Goal: Information Seeking & Learning: Learn about a topic

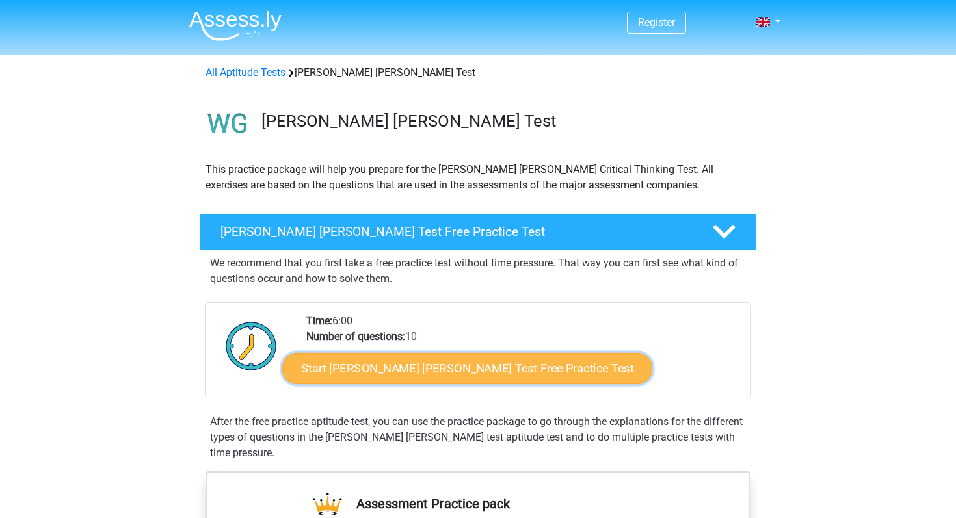
click at [415, 369] on link "Start [PERSON_NAME] [PERSON_NAME] Test Free Practice Test" at bounding box center [467, 368] width 370 height 31
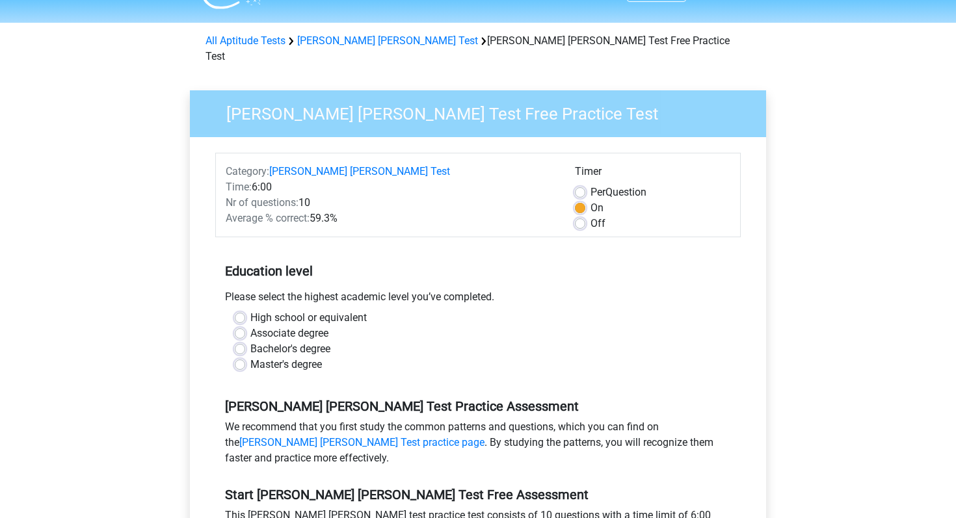
scroll to position [33, 0]
click at [301, 357] on label "Master's degree" at bounding box center [286, 365] width 72 height 16
click at [245, 357] on input "Master's degree" at bounding box center [240, 363] width 10 height 13
radio input "true"
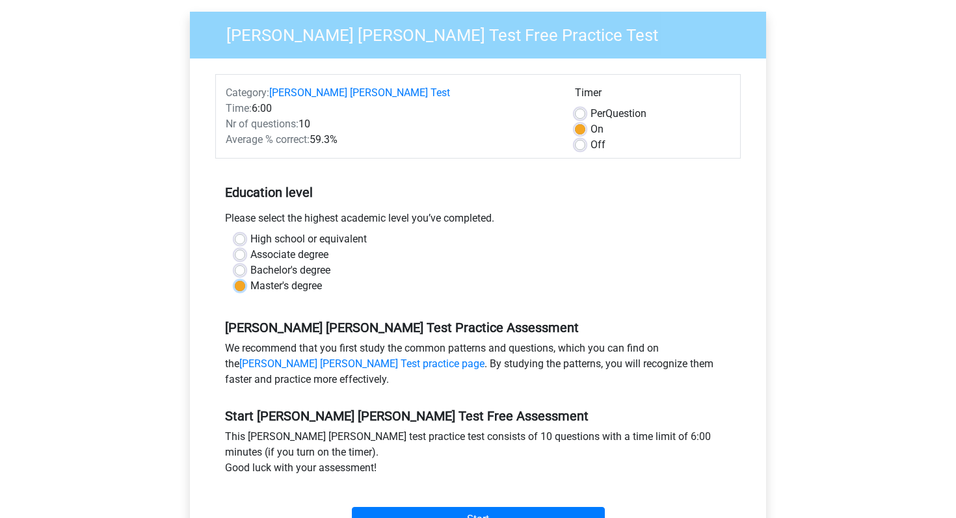
scroll to position [283, 0]
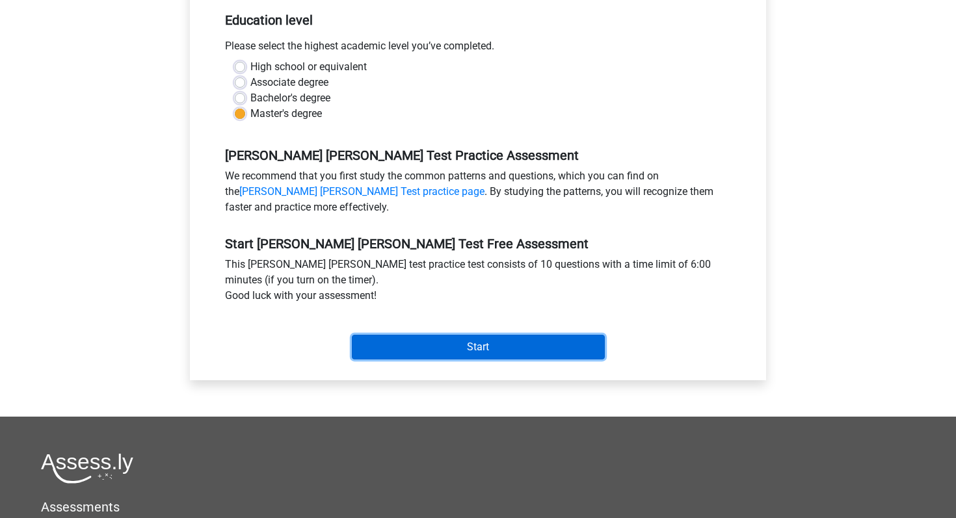
click at [461, 335] on input "Start" at bounding box center [478, 347] width 253 height 25
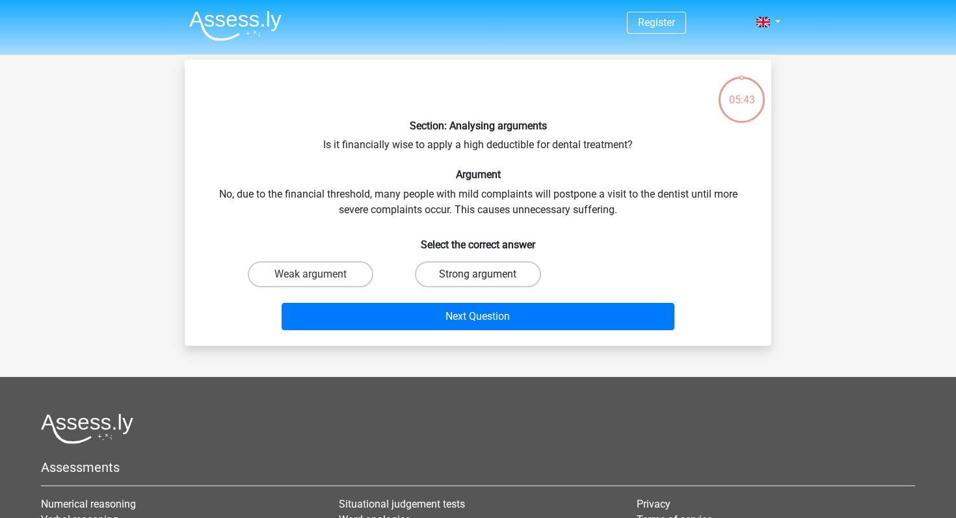
click at [518, 264] on label "Strong argument" at bounding box center [478, 275] width 126 height 26
click at [487, 275] on input "Strong argument" at bounding box center [482, 279] width 8 height 8
radio input "true"
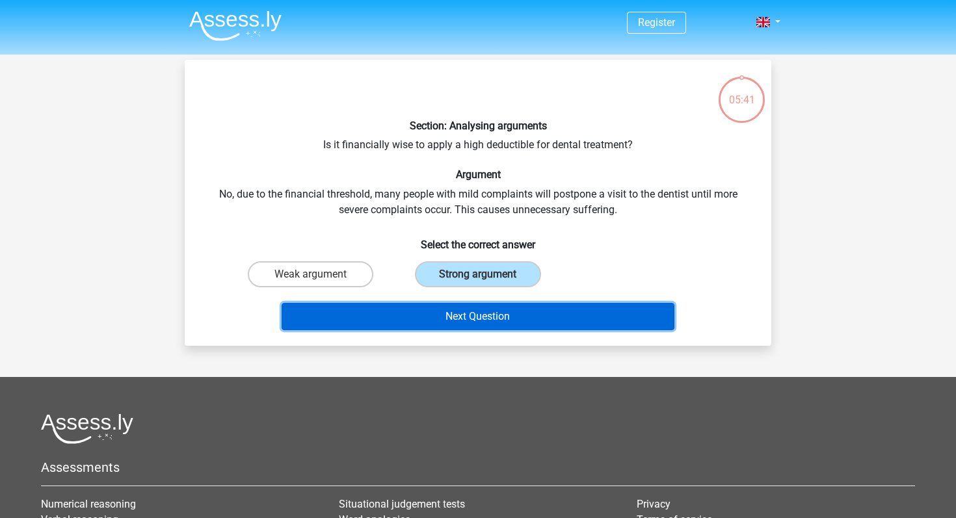
click at [544, 307] on button "Next Question" at bounding box center [479, 316] width 394 height 27
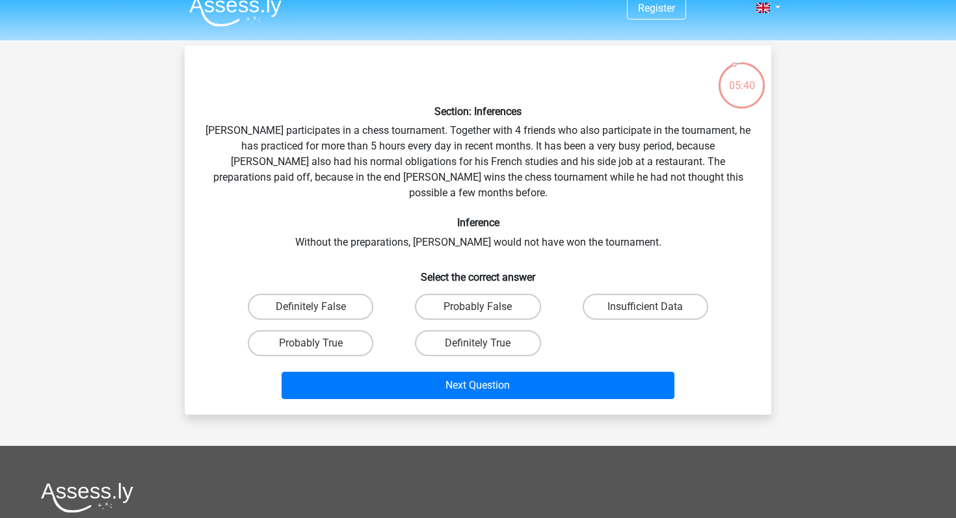
scroll to position [14, 0]
click at [285, 331] on label "Probably True" at bounding box center [311, 344] width 126 height 26
click at [311, 344] on input "Probably True" at bounding box center [315, 348] width 8 height 8
radio input "true"
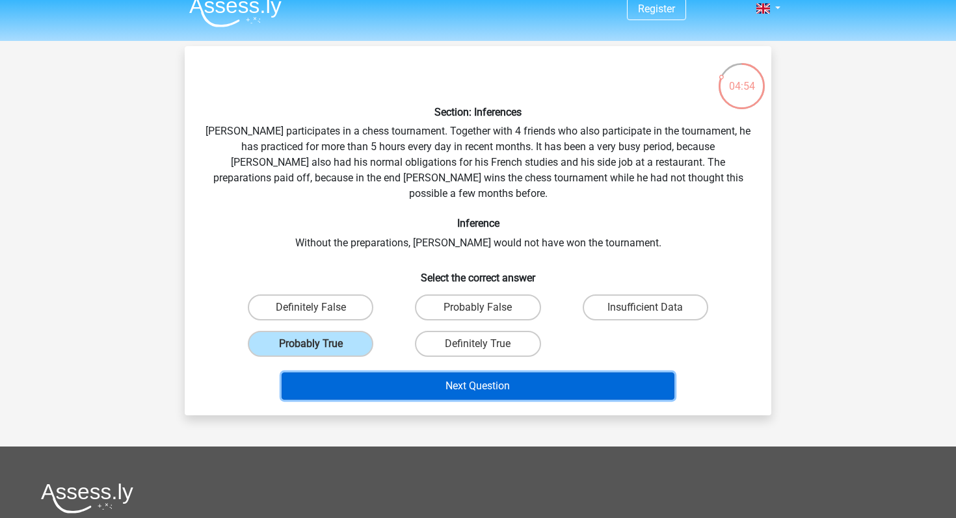
click at [458, 373] on button "Next Question" at bounding box center [479, 386] width 394 height 27
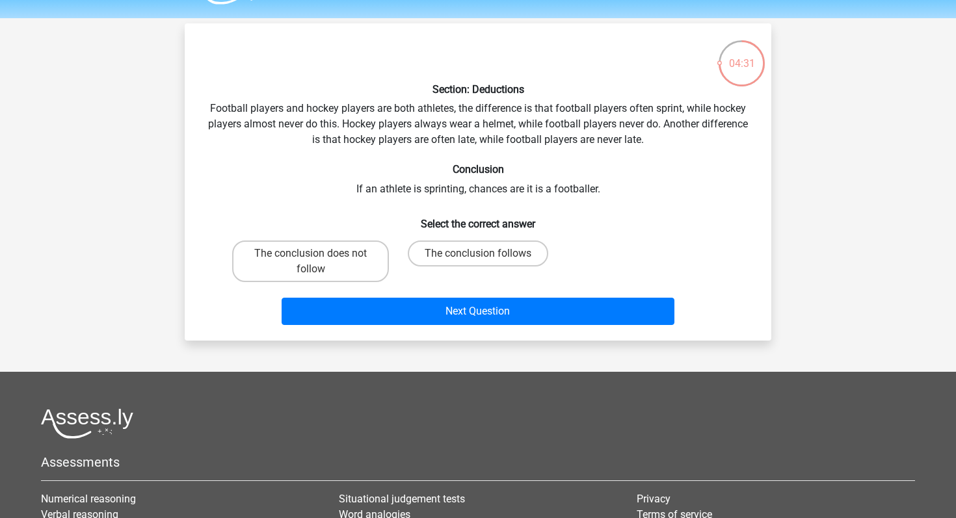
scroll to position [40, 0]
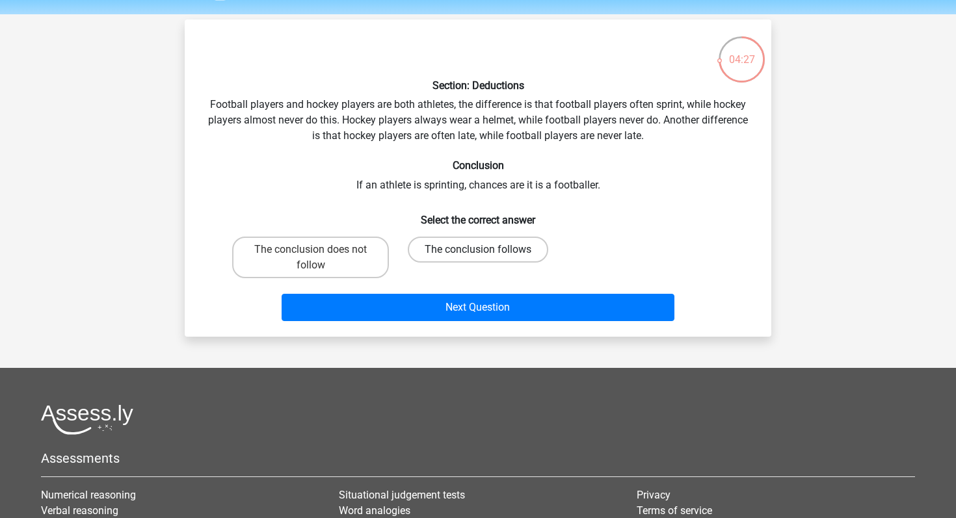
click at [491, 239] on label "The conclusion follows" at bounding box center [478, 250] width 141 height 26
click at [487, 250] on input "The conclusion follows" at bounding box center [482, 254] width 8 height 8
radio input "true"
click at [361, 258] on label "The conclusion does not follow" at bounding box center [310, 258] width 157 height 42
click at [319, 258] on input "The conclusion does not follow" at bounding box center [315, 254] width 8 height 8
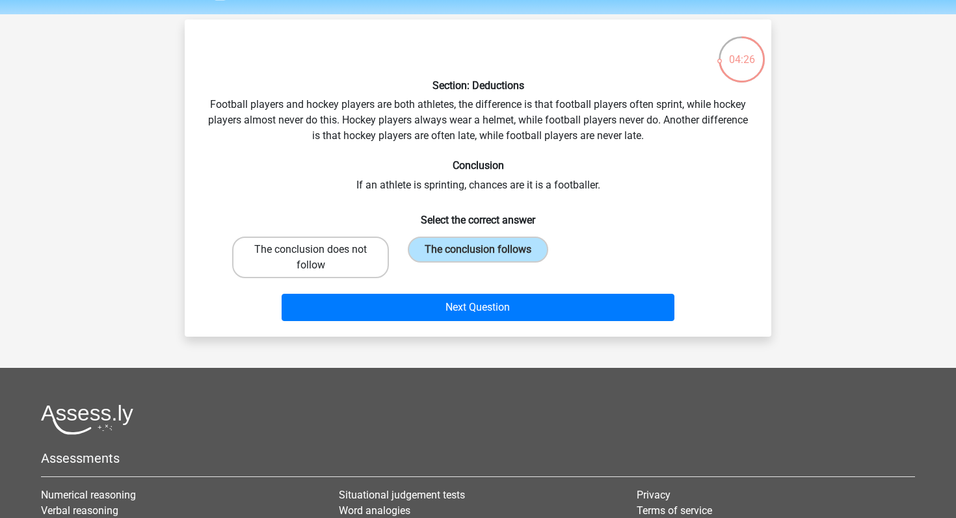
radio input "true"
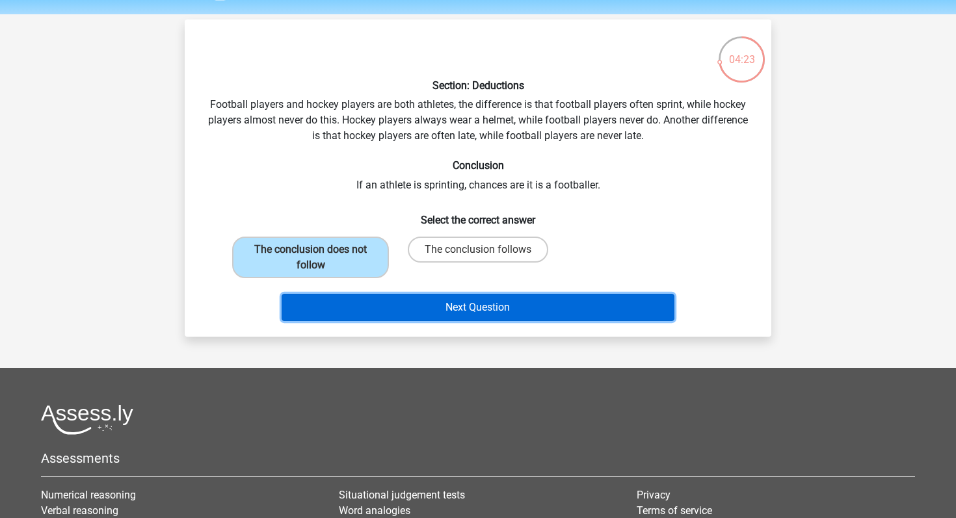
click at [465, 312] on button "Next Question" at bounding box center [479, 307] width 394 height 27
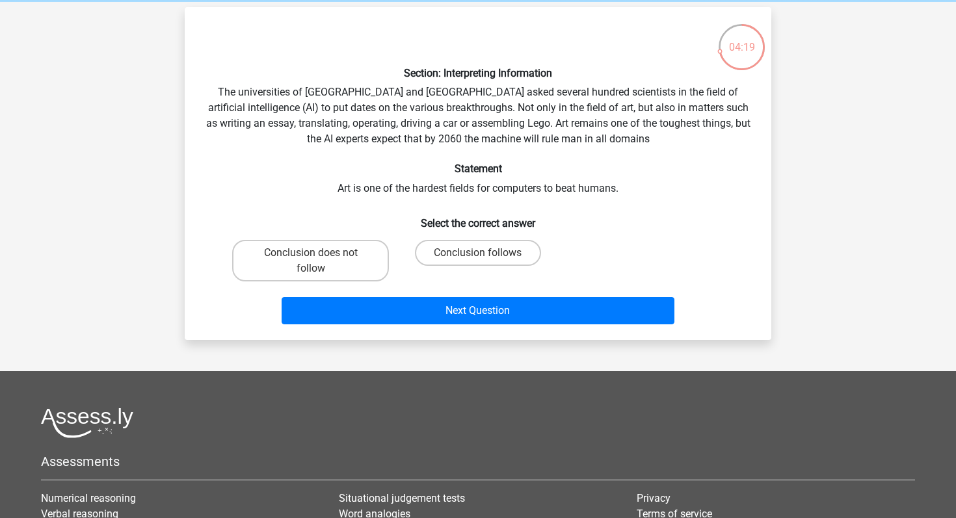
scroll to position [42, 0]
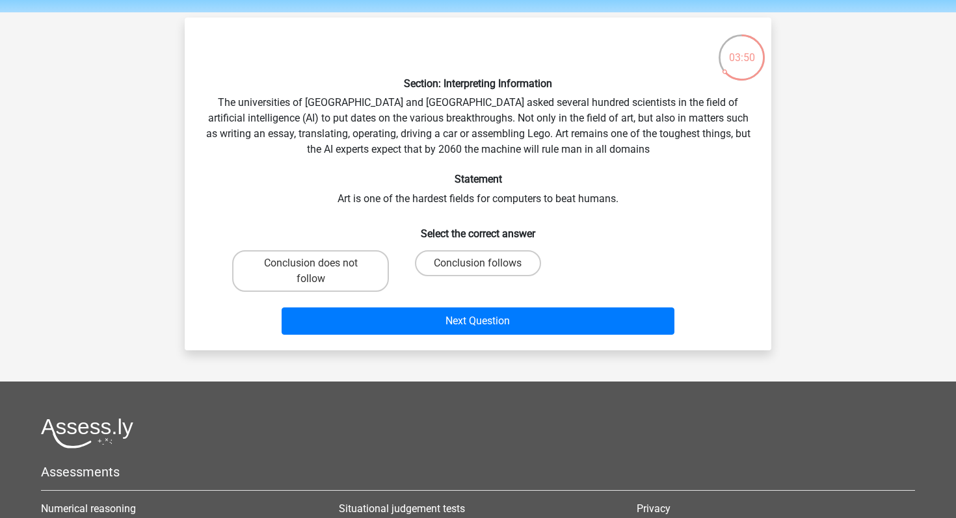
click at [483, 266] on input "Conclusion follows" at bounding box center [482, 267] width 8 height 8
radio input "true"
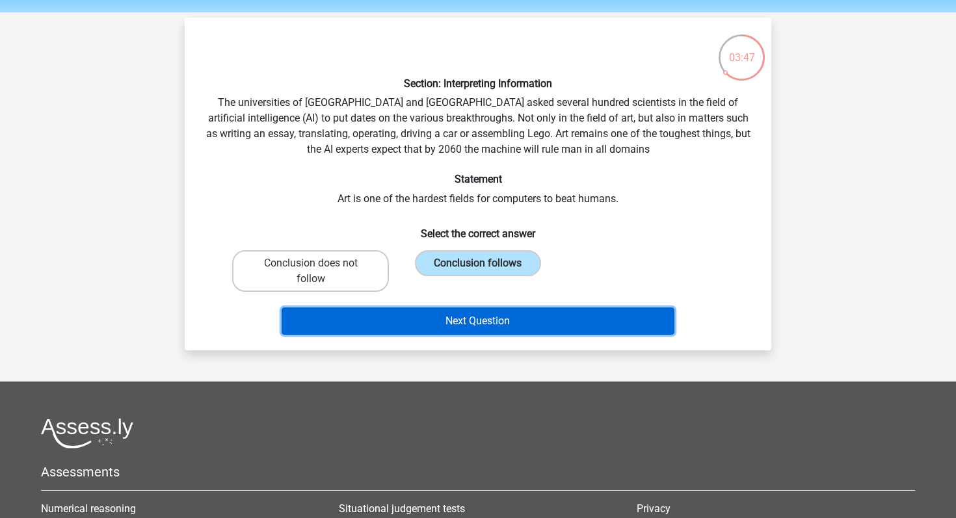
click at [537, 319] on button "Next Question" at bounding box center [479, 321] width 394 height 27
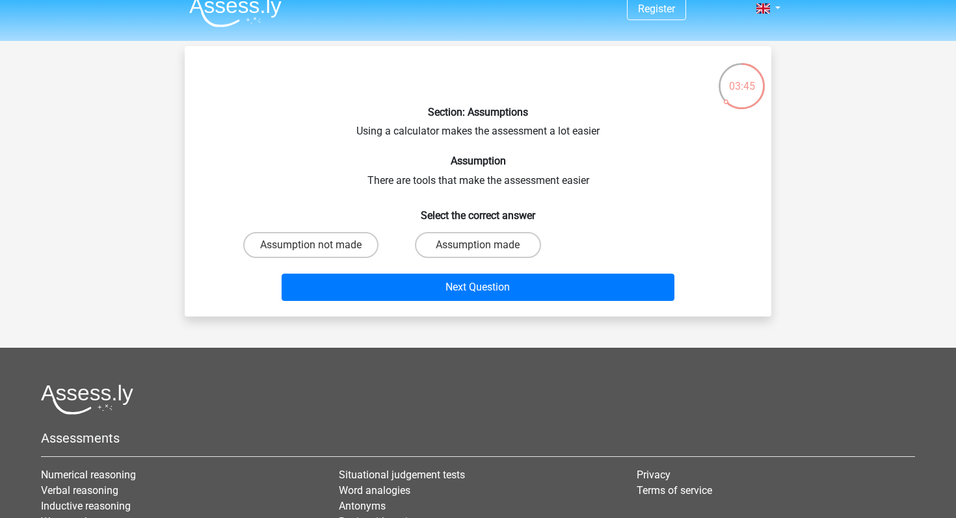
scroll to position [3, 0]
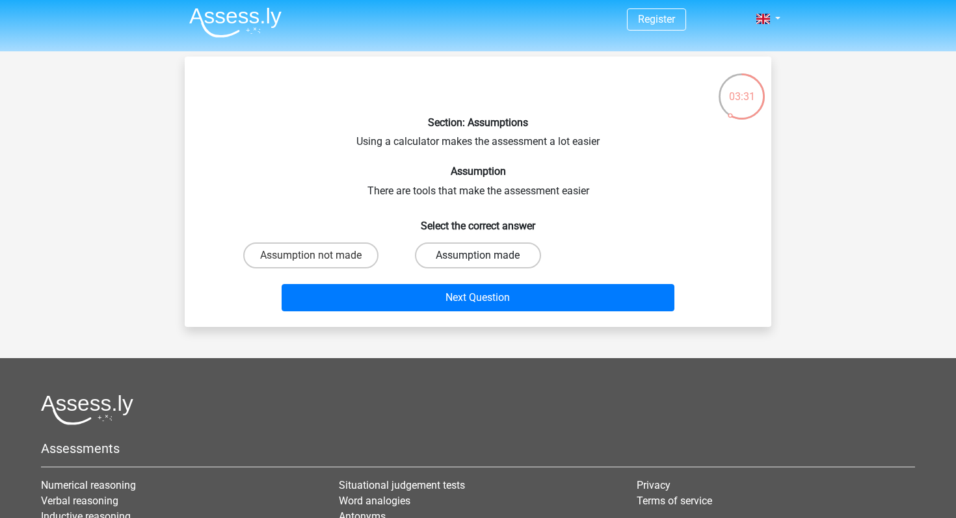
click at [495, 264] on label "Assumption made" at bounding box center [478, 256] width 126 height 26
click at [487, 264] on input "Assumption made" at bounding box center [482, 260] width 8 height 8
radio input "true"
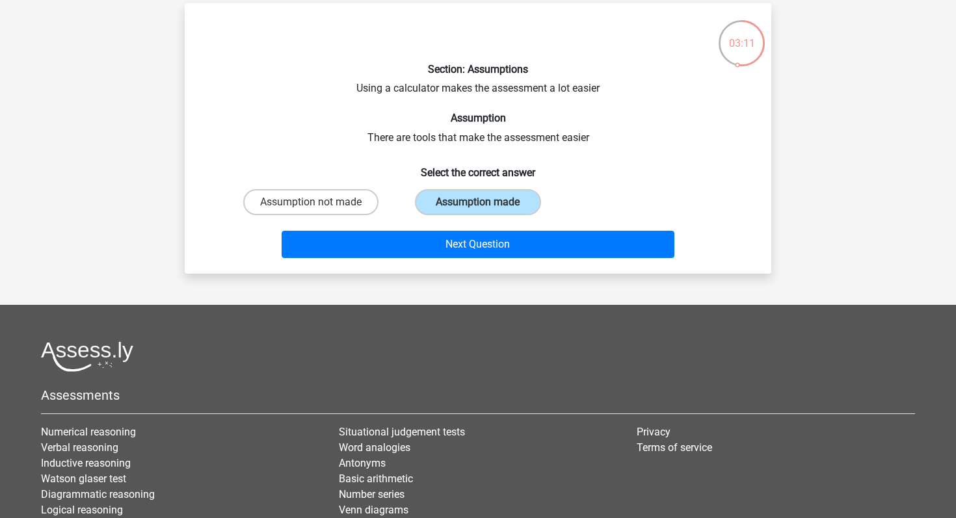
scroll to position [58, 0]
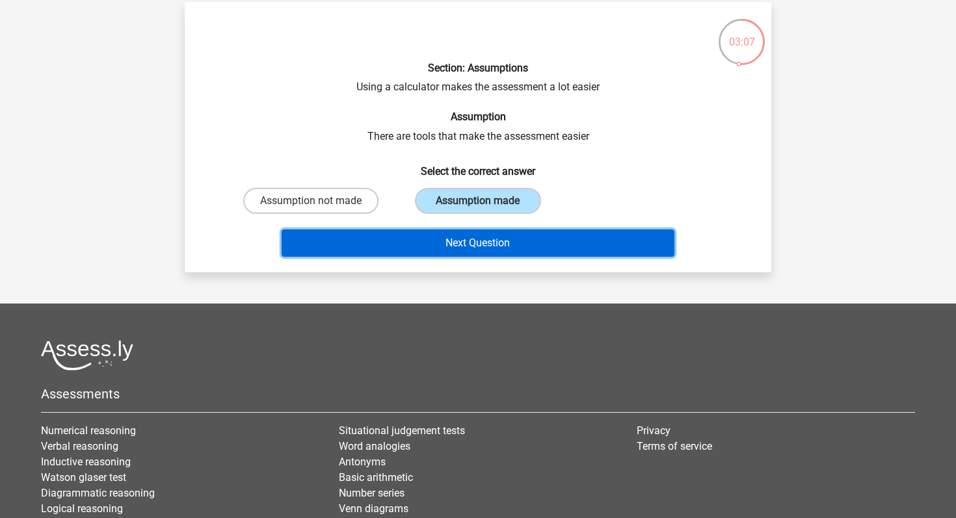
click at [481, 250] on button "Next Question" at bounding box center [479, 243] width 394 height 27
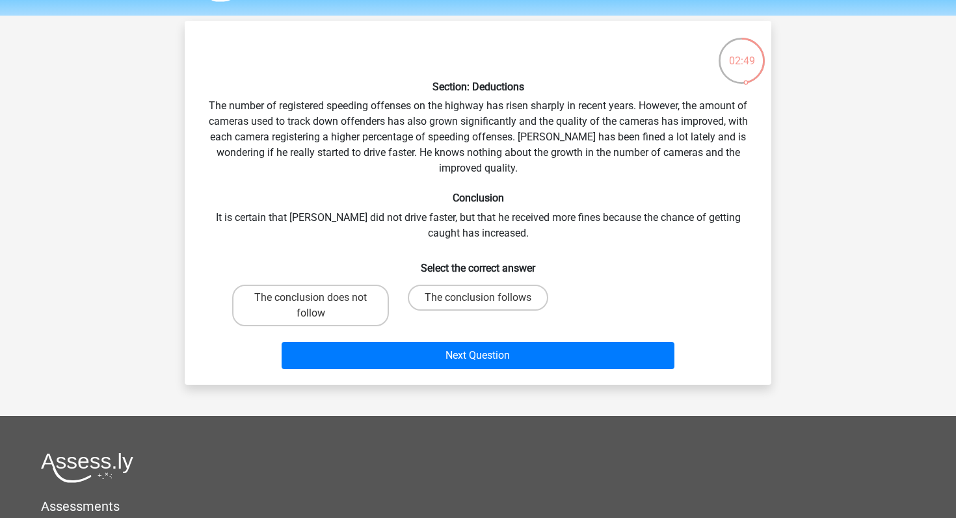
scroll to position [43, 0]
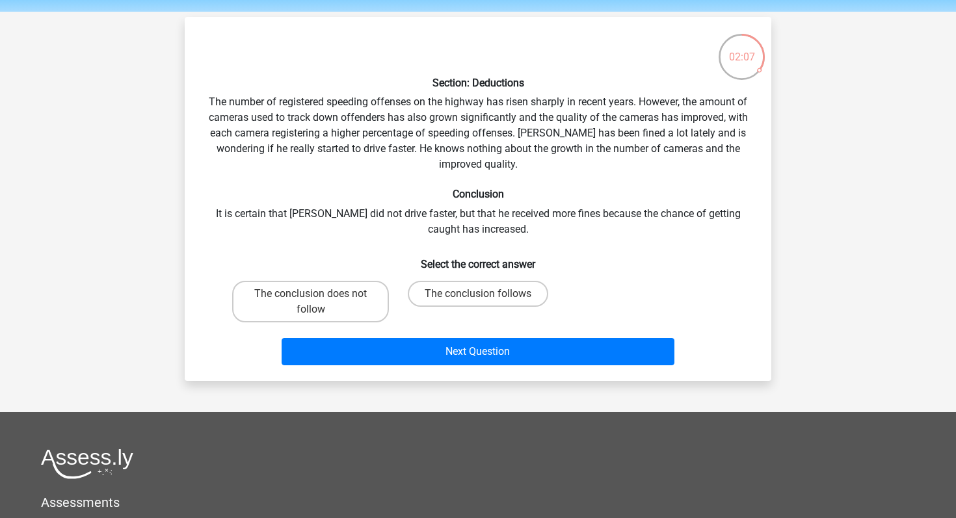
click at [319, 301] on input "The conclusion does not follow" at bounding box center [315, 298] width 8 height 8
radio input "true"
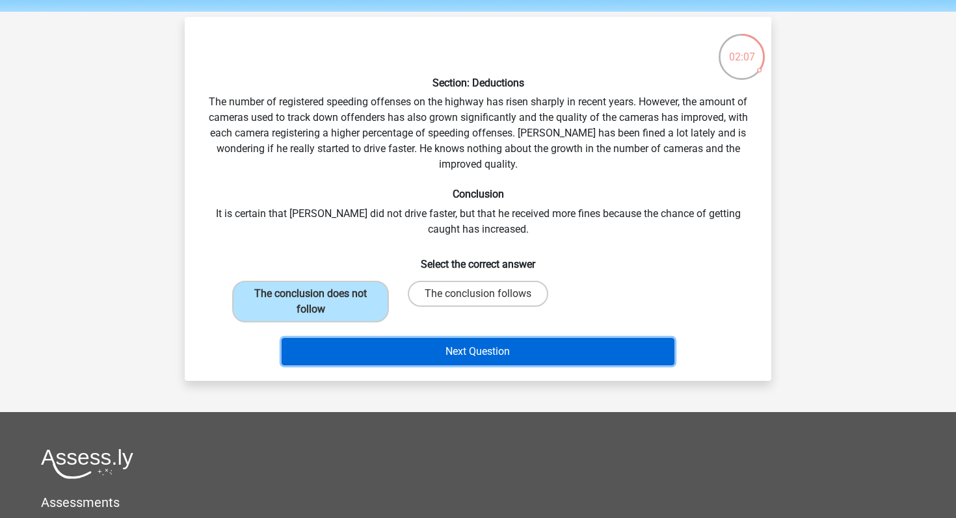
click at [383, 345] on button "Next Question" at bounding box center [479, 351] width 394 height 27
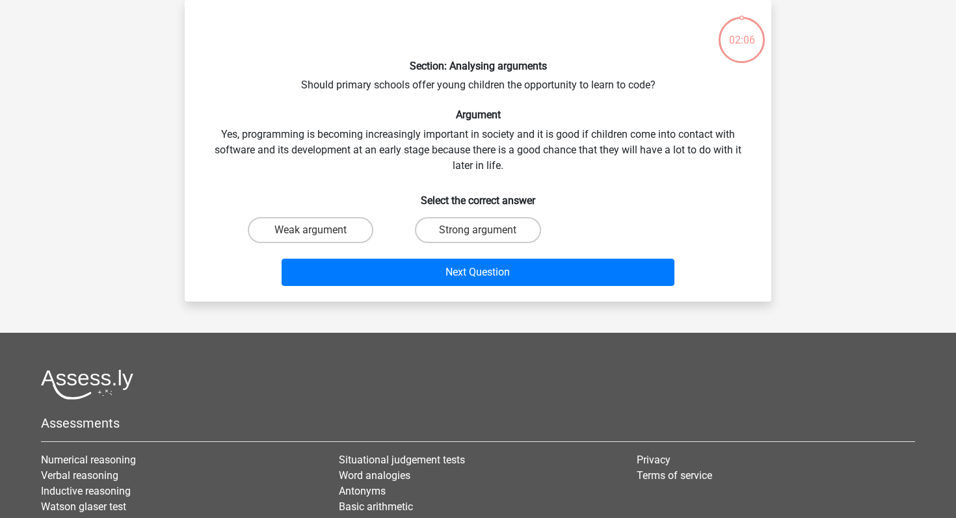
scroll to position [47, 0]
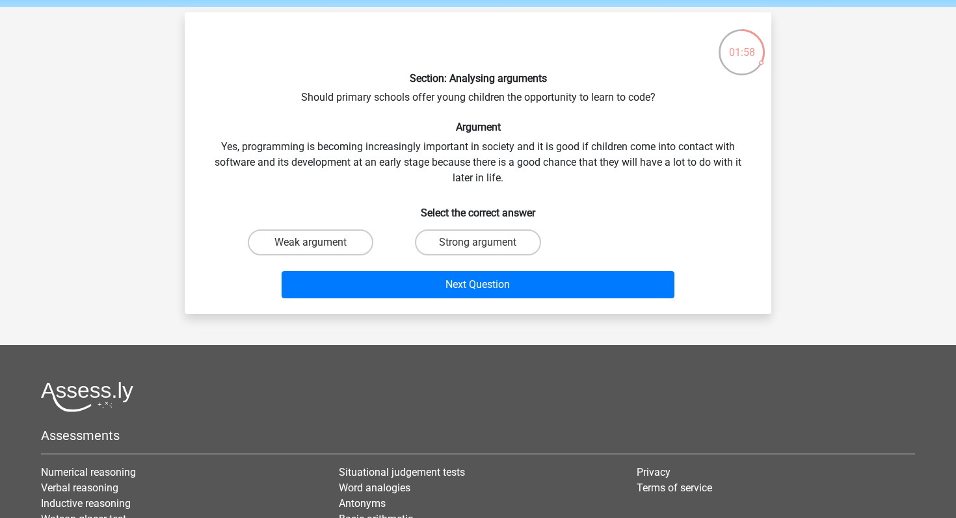
click at [451, 357] on footer "Assessments Numerical reasoning Verbal reasoning Inductive reasoning Watson gla…" at bounding box center [478, 516] width 956 height 343
click at [490, 246] on label "Strong argument" at bounding box center [478, 243] width 126 height 26
click at [487, 246] on input "Strong argument" at bounding box center [482, 247] width 8 height 8
radio input "true"
click at [498, 299] on div "Next Question" at bounding box center [478, 287] width 502 height 33
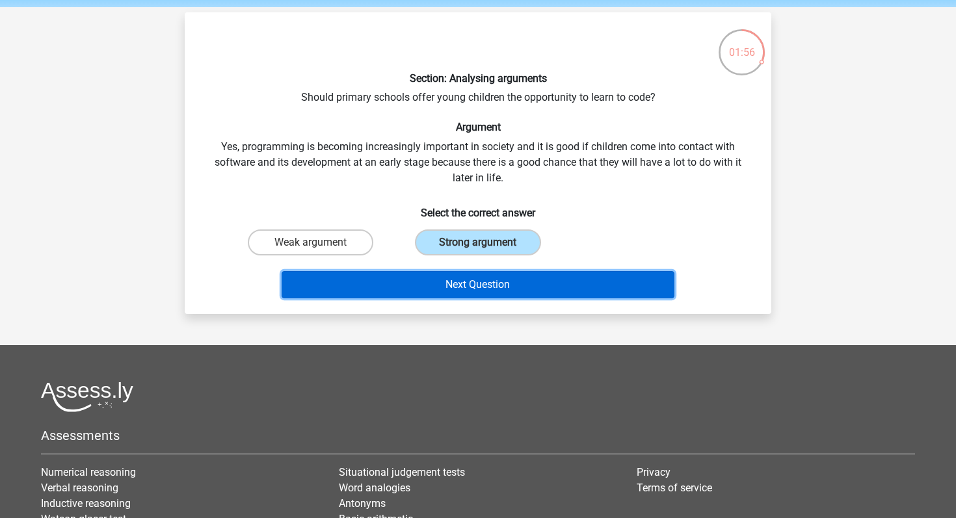
click at [501, 286] on button "Next Question" at bounding box center [479, 284] width 394 height 27
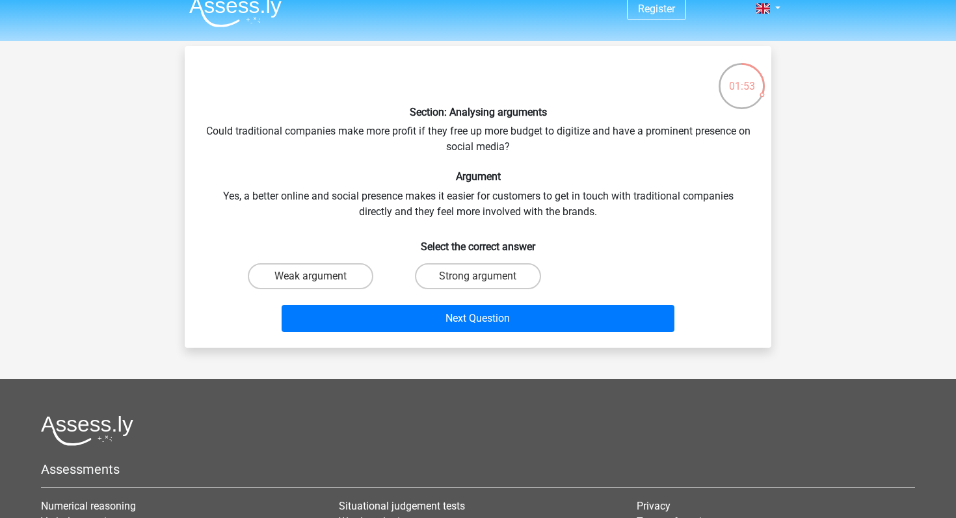
scroll to position [17, 0]
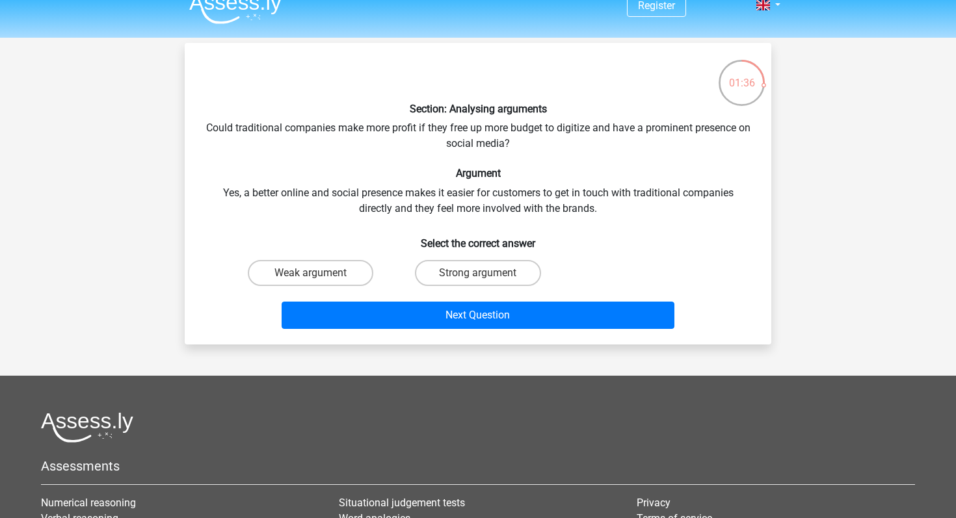
click at [509, 259] on div "Strong argument" at bounding box center [477, 273] width 167 height 36
click at [509, 269] on label "Strong argument" at bounding box center [478, 273] width 126 height 26
click at [487, 273] on input "Strong argument" at bounding box center [482, 277] width 8 height 8
radio input "true"
click at [509, 275] on label "Strong argument" at bounding box center [478, 273] width 126 height 26
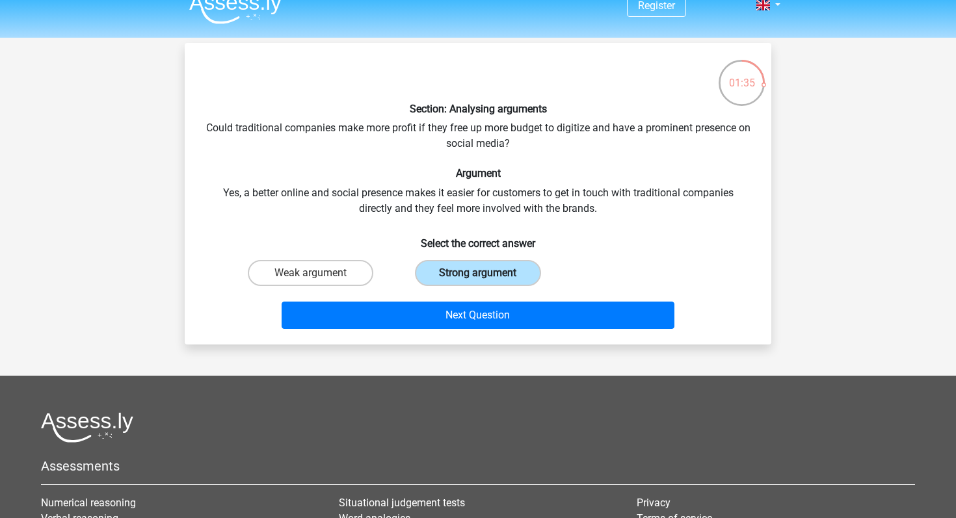
click at [487, 275] on input "Strong argument" at bounding box center [482, 277] width 8 height 8
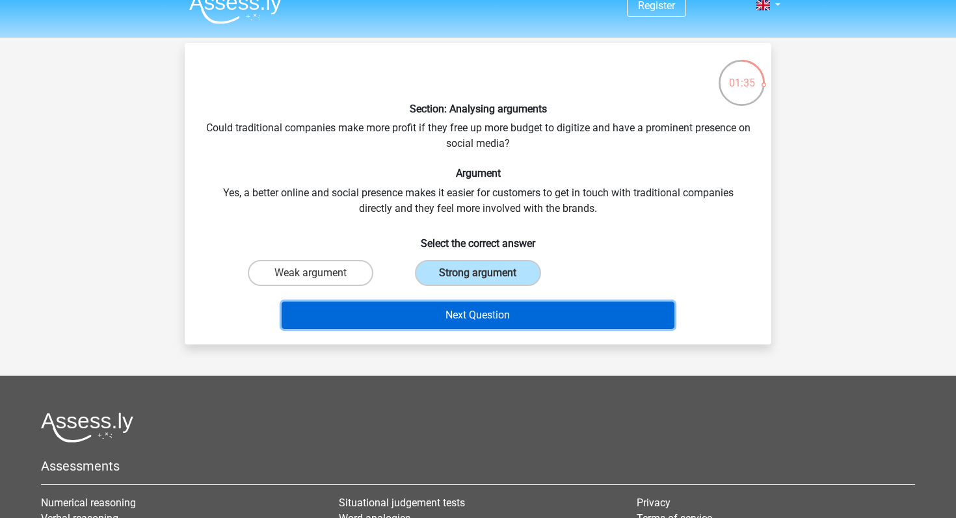
click at [509, 306] on button "Next Question" at bounding box center [479, 315] width 394 height 27
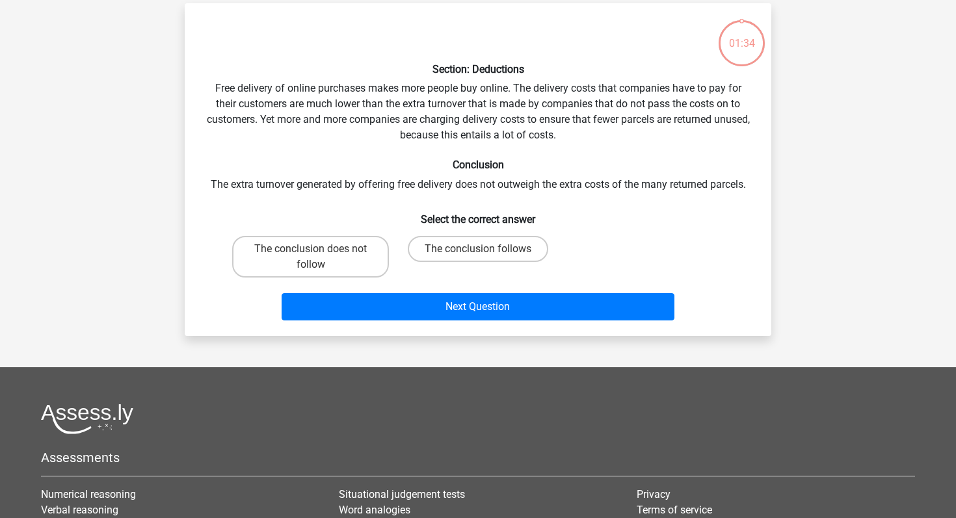
scroll to position [60, 0]
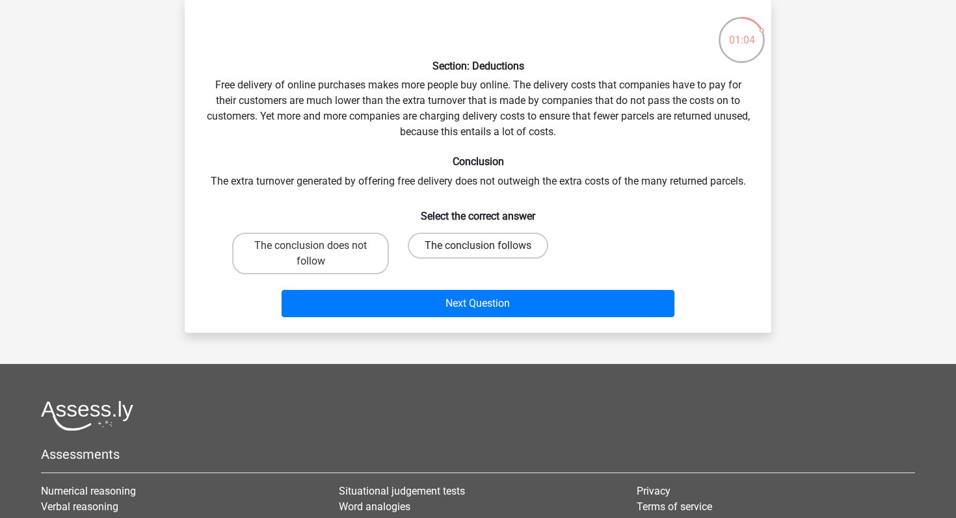
click at [487, 238] on label "The conclusion follows" at bounding box center [478, 246] width 141 height 26
click at [487, 246] on input "The conclusion follows" at bounding box center [482, 250] width 8 height 8
radio input "true"
click at [487, 248] on label "The conclusion follows" at bounding box center [478, 246] width 141 height 26
click at [487, 248] on input "The conclusion follows" at bounding box center [482, 250] width 8 height 8
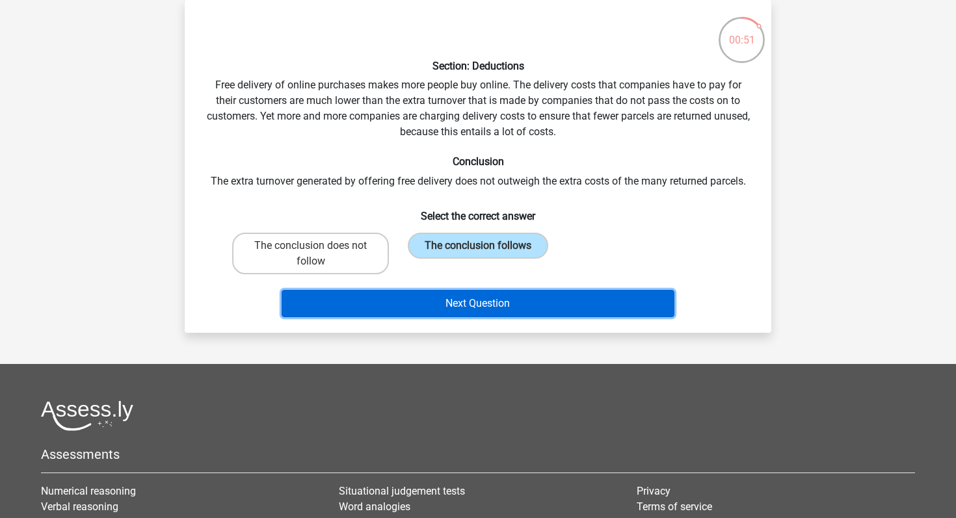
click at [505, 315] on button "Next Question" at bounding box center [479, 303] width 394 height 27
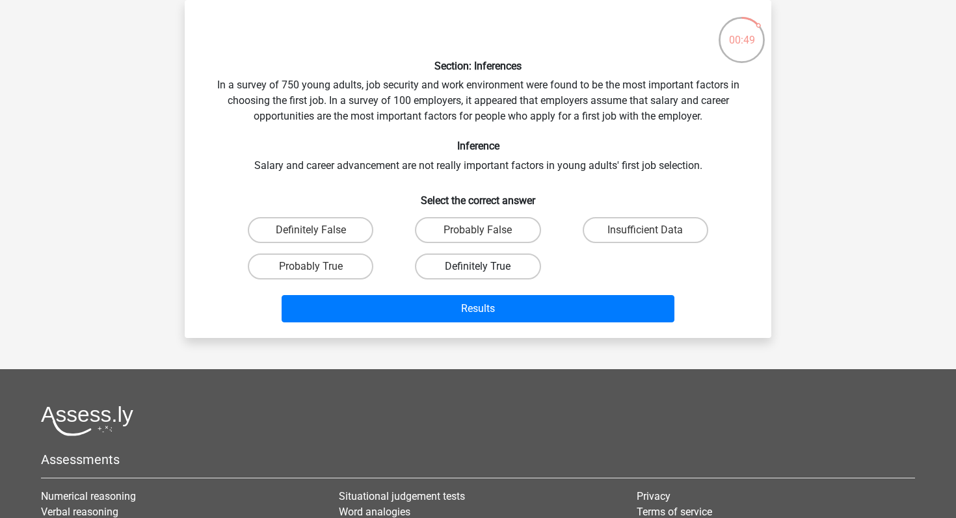
scroll to position [18, 0]
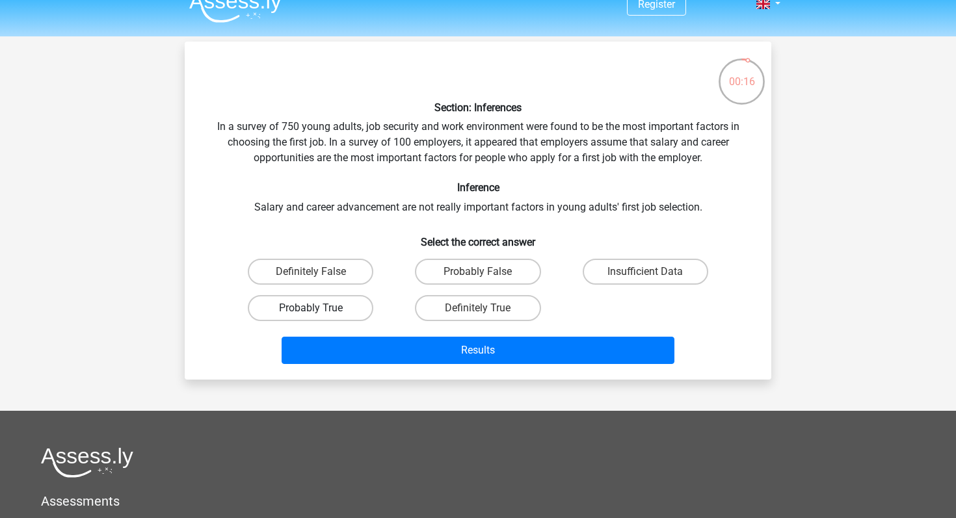
click at [326, 311] on label "Probably True" at bounding box center [311, 308] width 126 height 26
click at [319, 311] on input "Probably True" at bounding box center [315, 312] width 8 height 8
radio input "true"
click at [347, 328] on div "Results" at bounding box center [478, 348] width 545 height 43
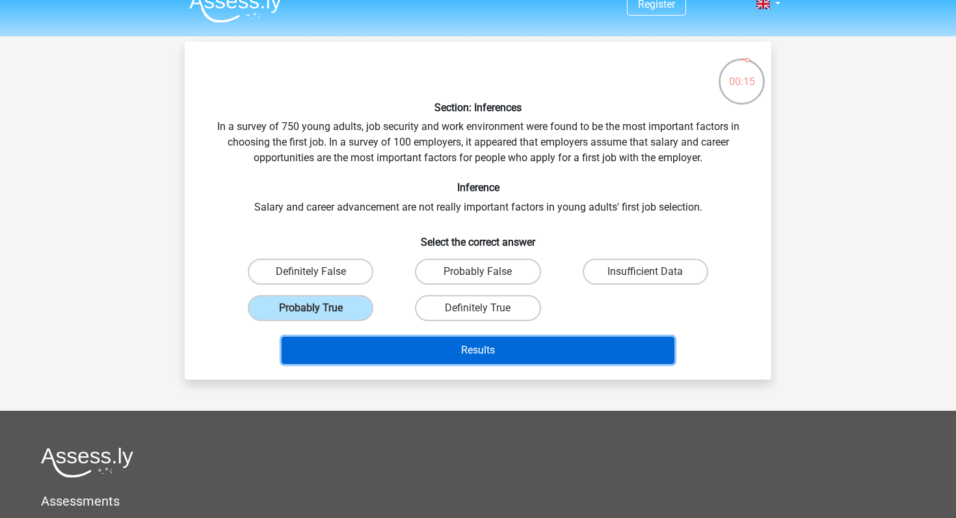
click at [347, 338] on button "Results" at bounding box center [479, 350] width 394 height 27
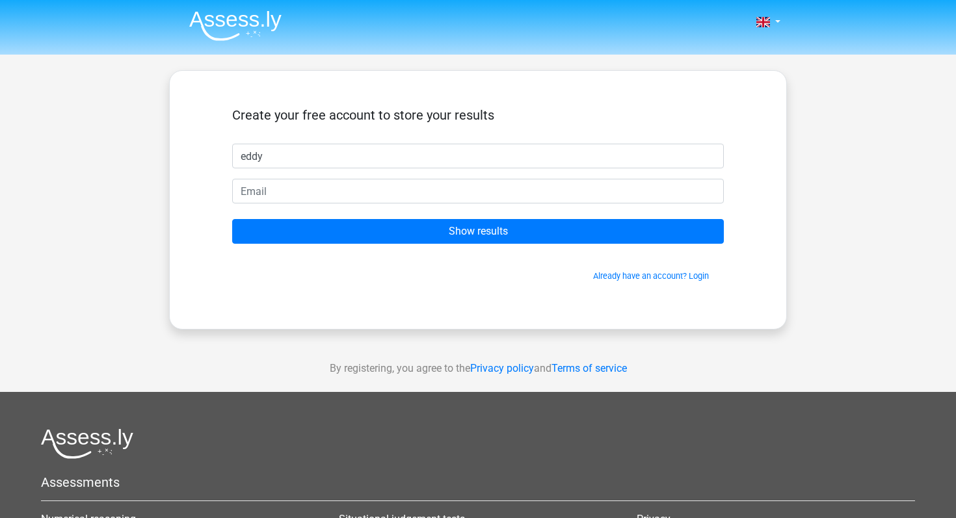
type input "eddy"
click at [276, 205] on form "Create your free account to store your results eddy Show results Already have a…" at bounding box center [478, 194] width 492 height 175
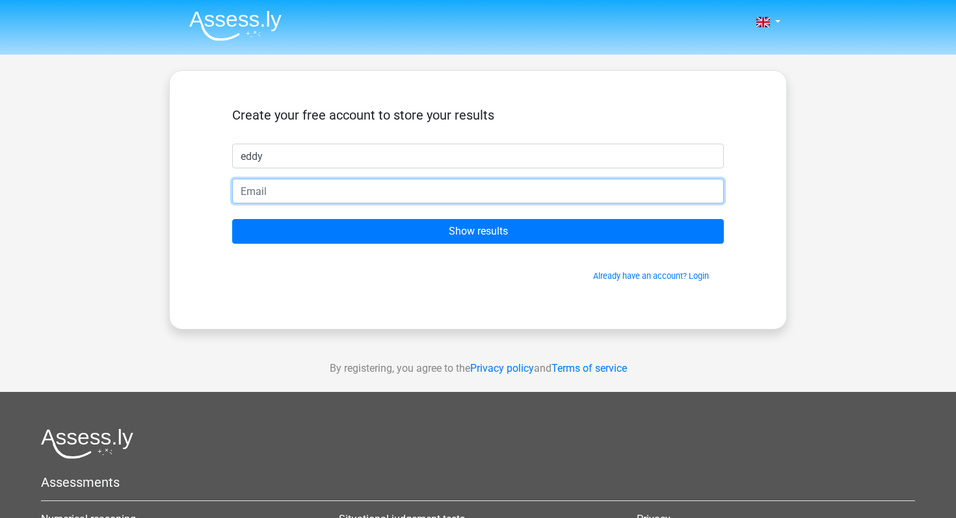
click at [276, 193] on input "email" at bounding box center [478, 191] width 492 height 25
type input "strimbueddy@gmail.com"
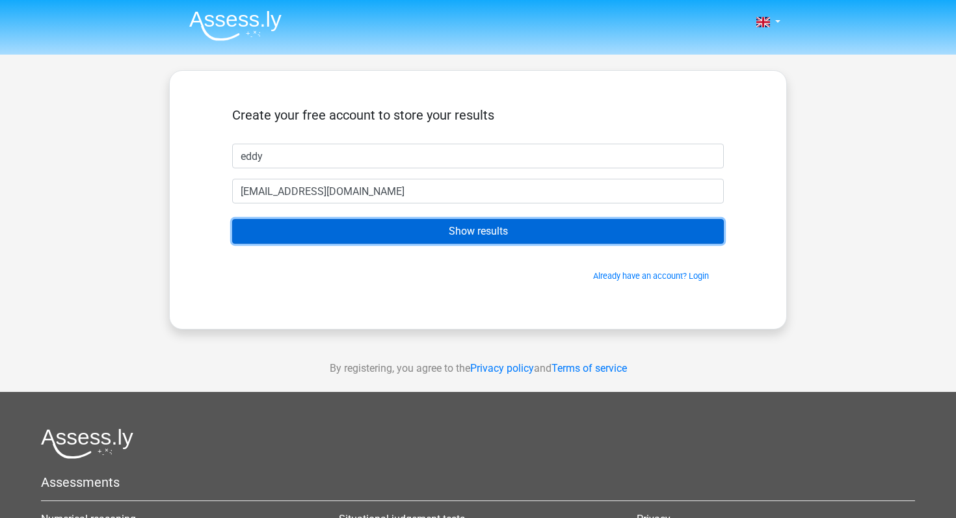
click at [344, 232] on input "Show results" at bounding box center [478, 231] width 492 height 25
